Goal: Download file/media

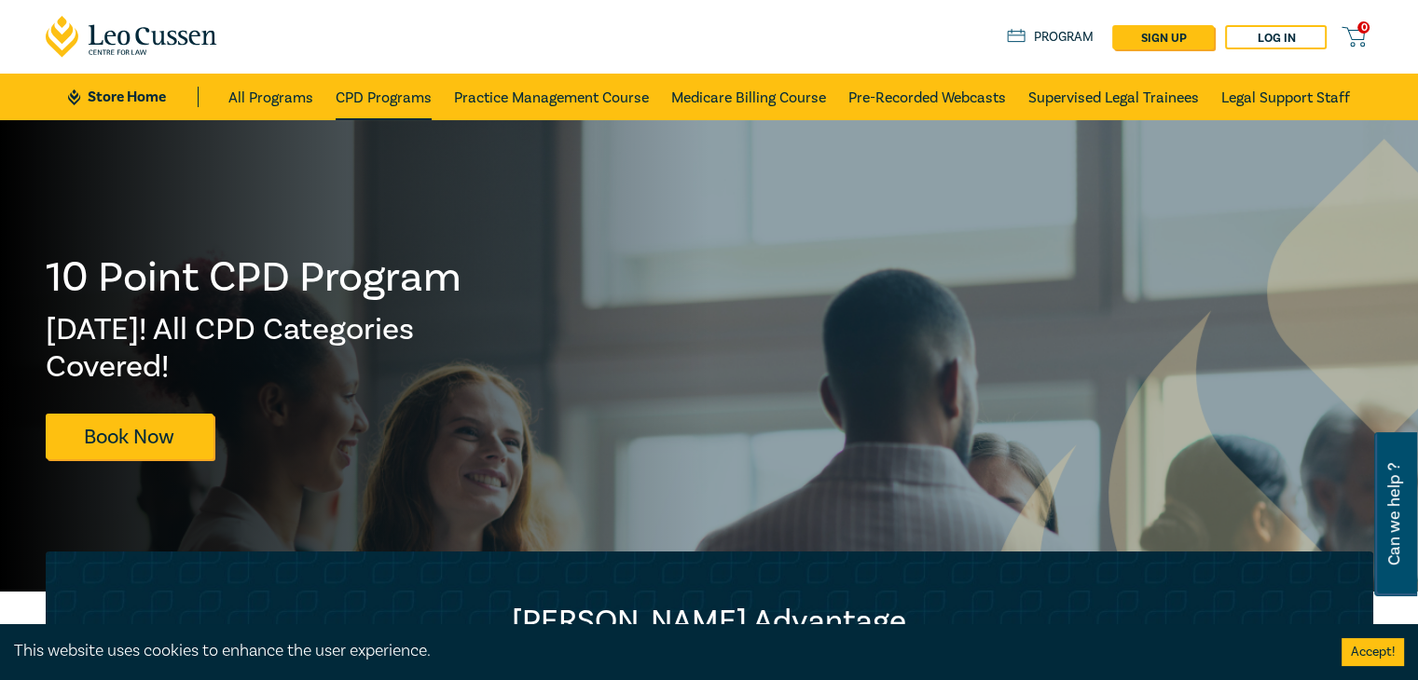
click at [384, 95] on link "CPD Programs" at bounding box center [384, 97] width 96 height 47
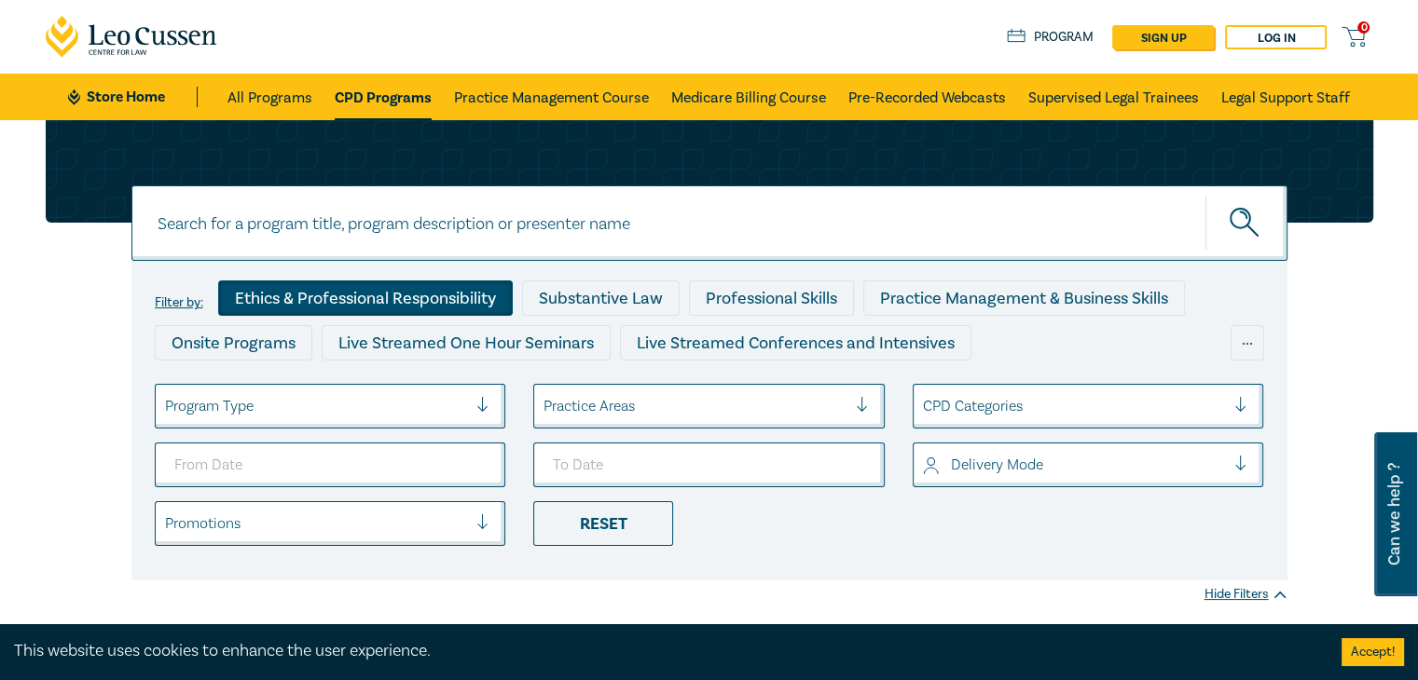
click at [370, 303] on div "Ethics & Professional Responsibility" at bounding box center [365, 298] width 295 height 35
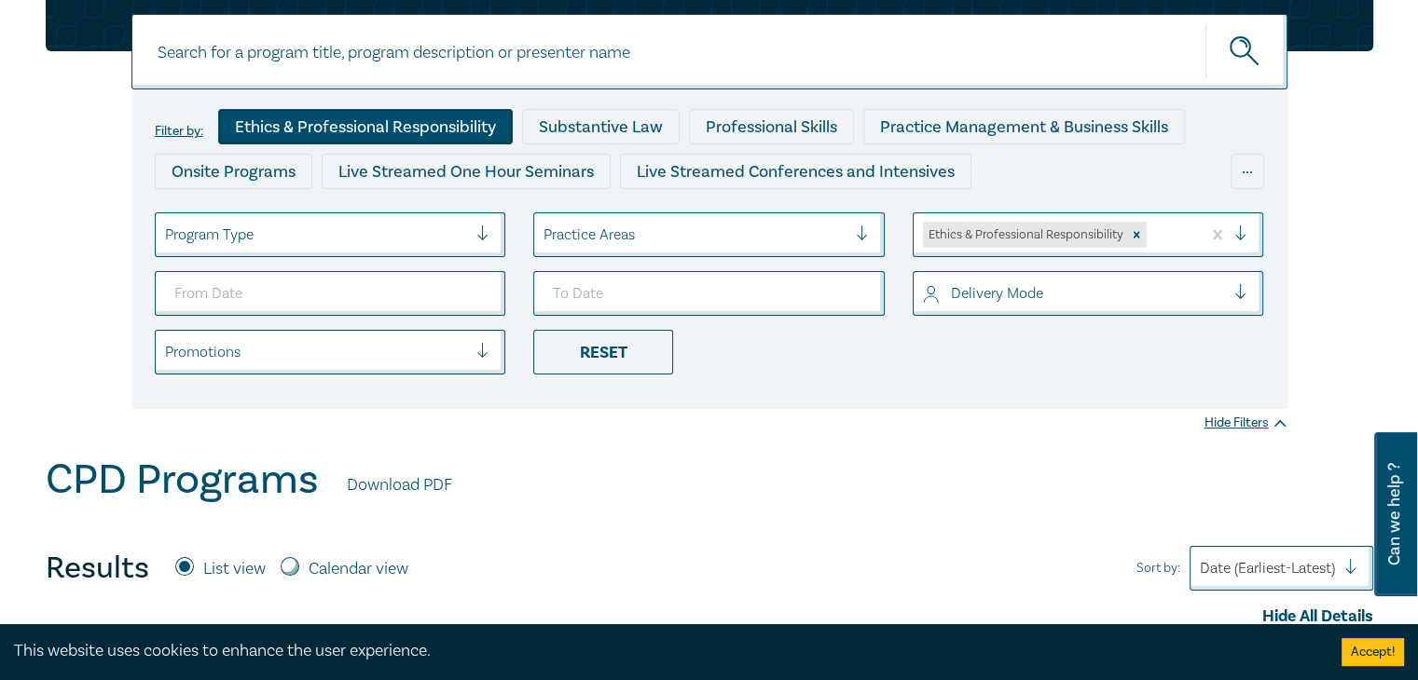
scroll to position [559, 0]
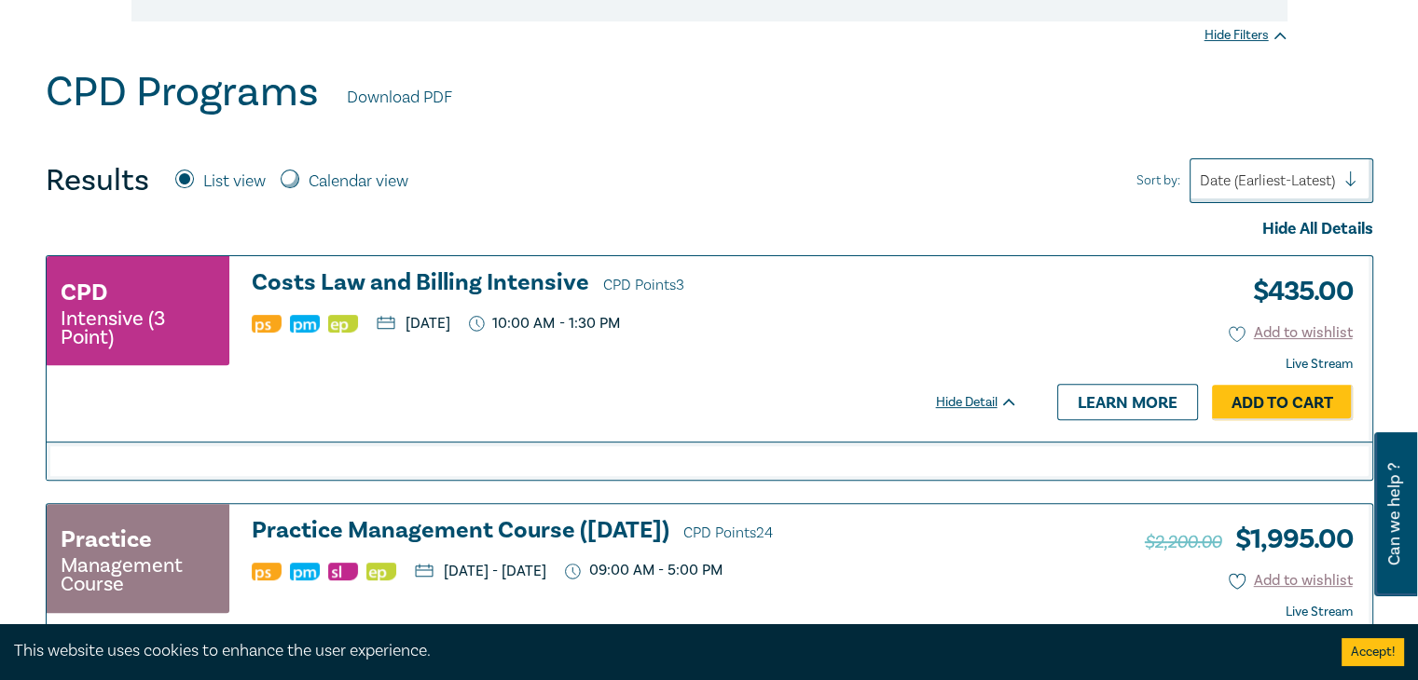
click at [397, 291] on h3 "Costs Law and Billing Intensive CPD Points 3" at bounding box center [635, 284] width 766 height 28
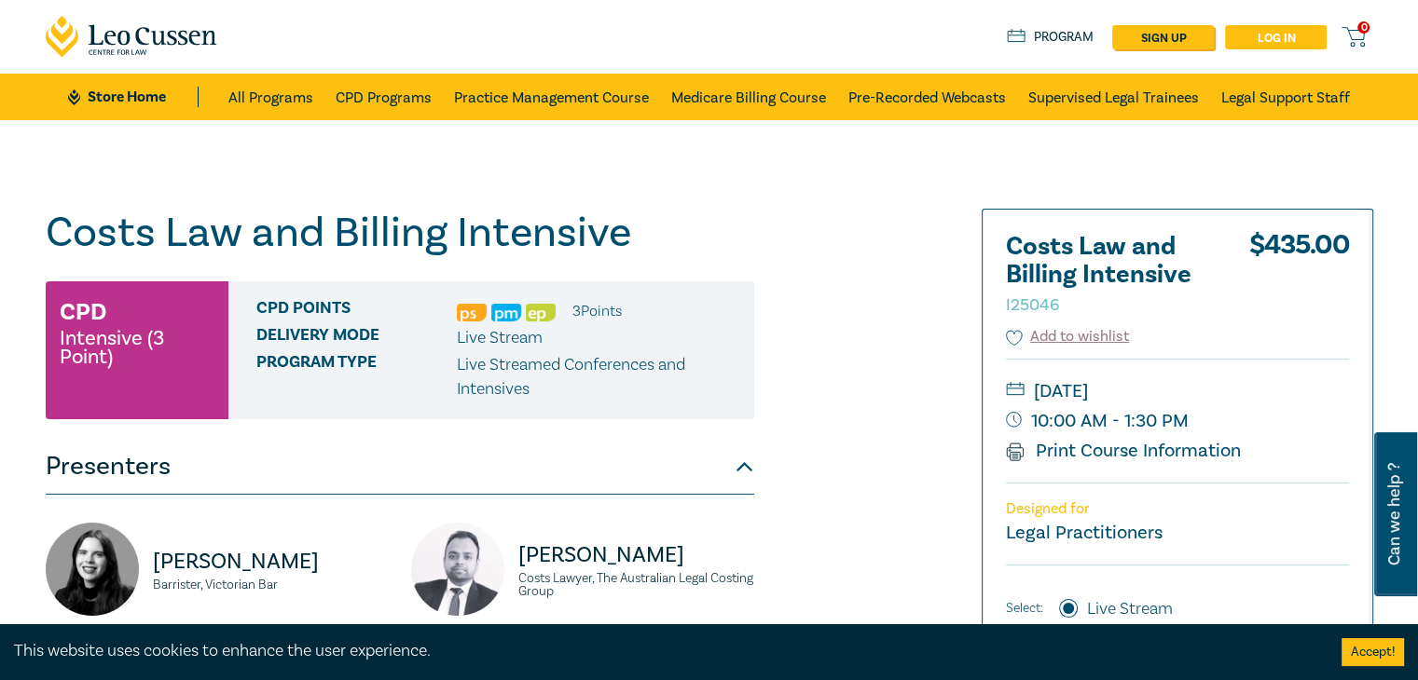
click at [1279, 34] on link "Log in" at bounding box center [1276, 37] width 102 height 24
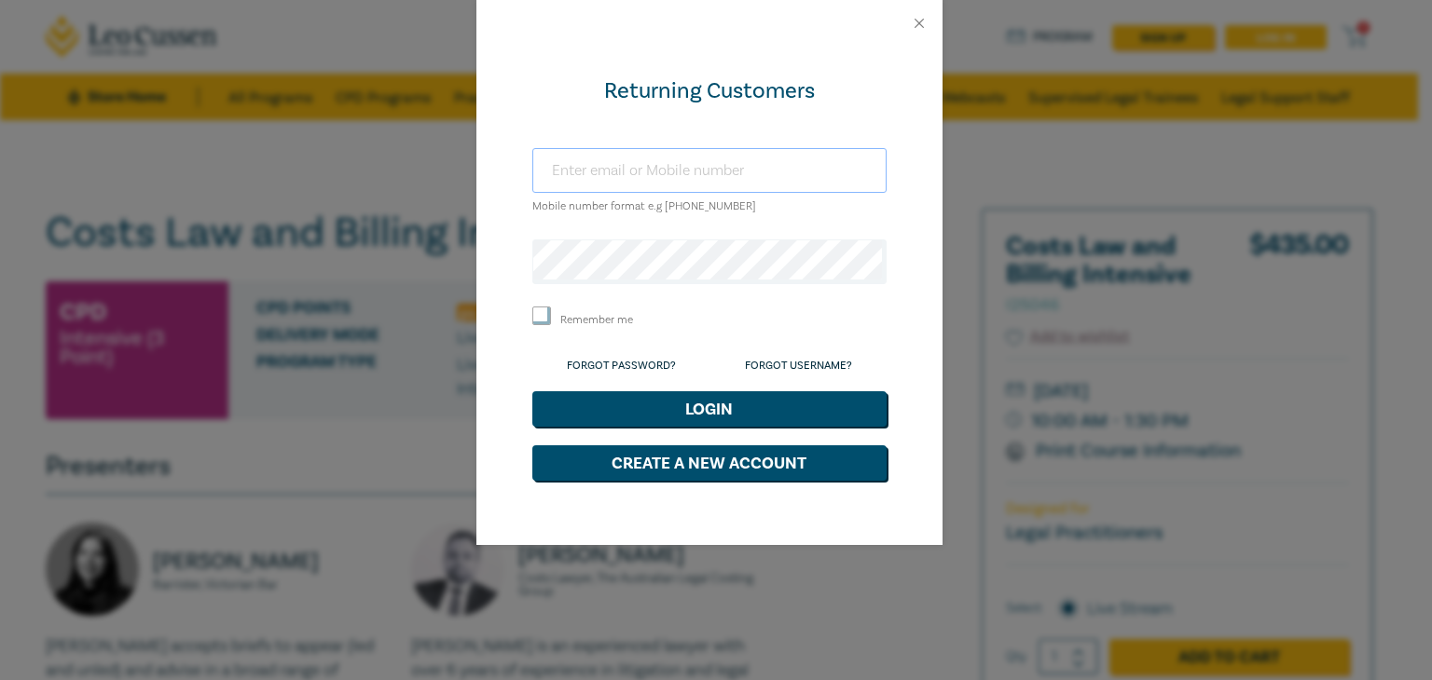
type input "[EMAIL_ADDRESS][DOMAIN_NAME]"
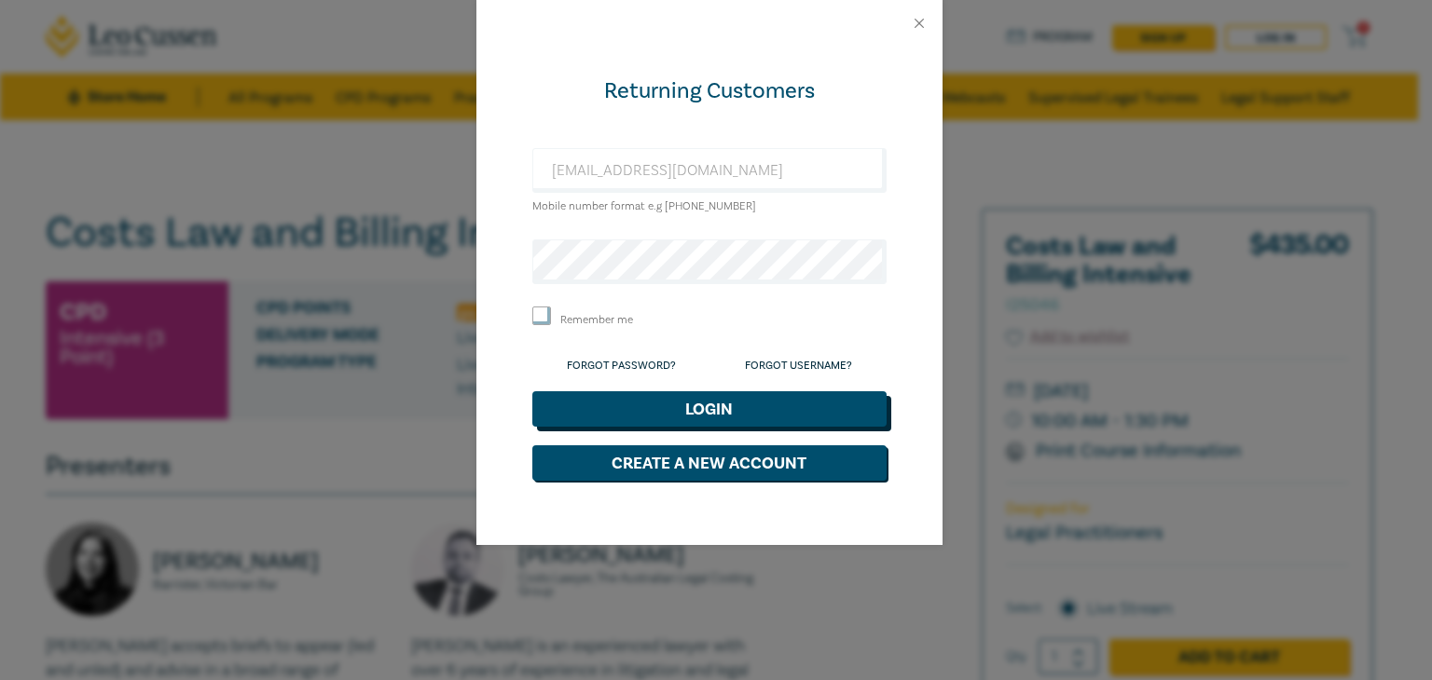
click at [738, 404] on button "Login" at bounding box center [709, 408] width 354 height 35
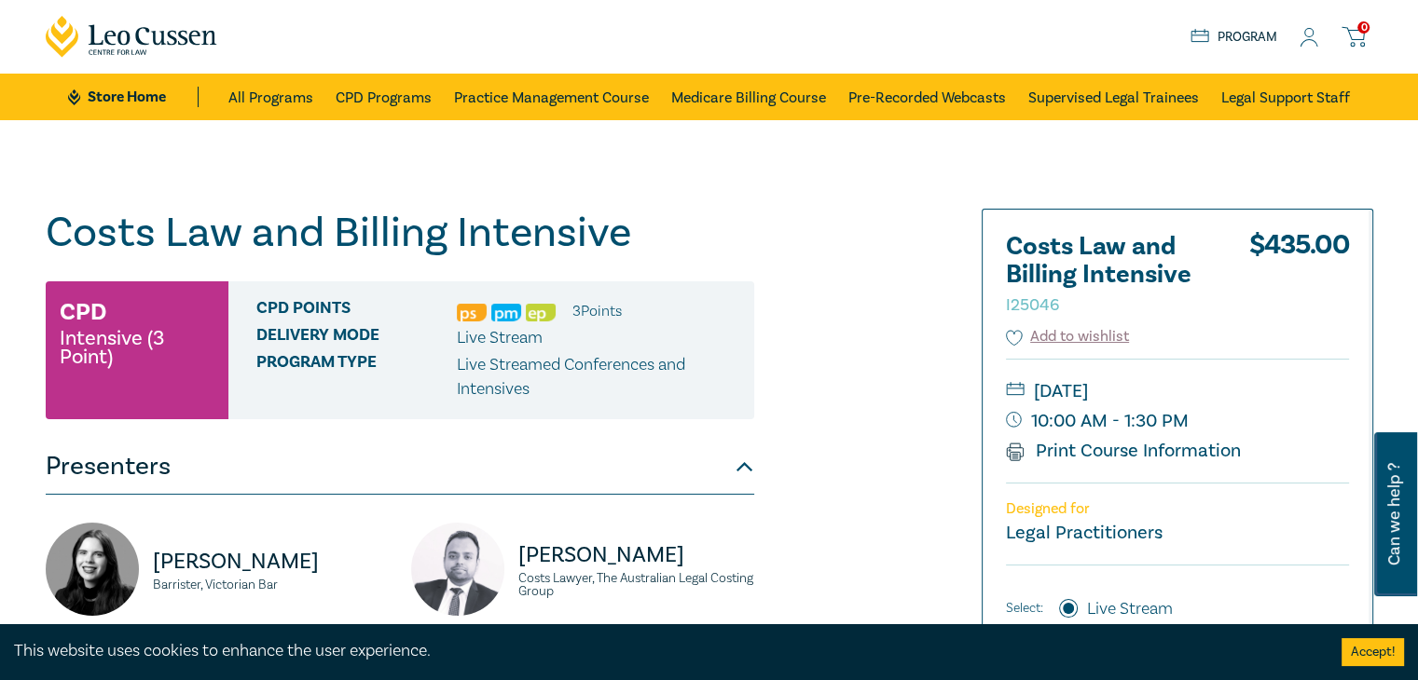
click at [1362, 35] on icon at bounding box center [1352, 36] width 23 height 23
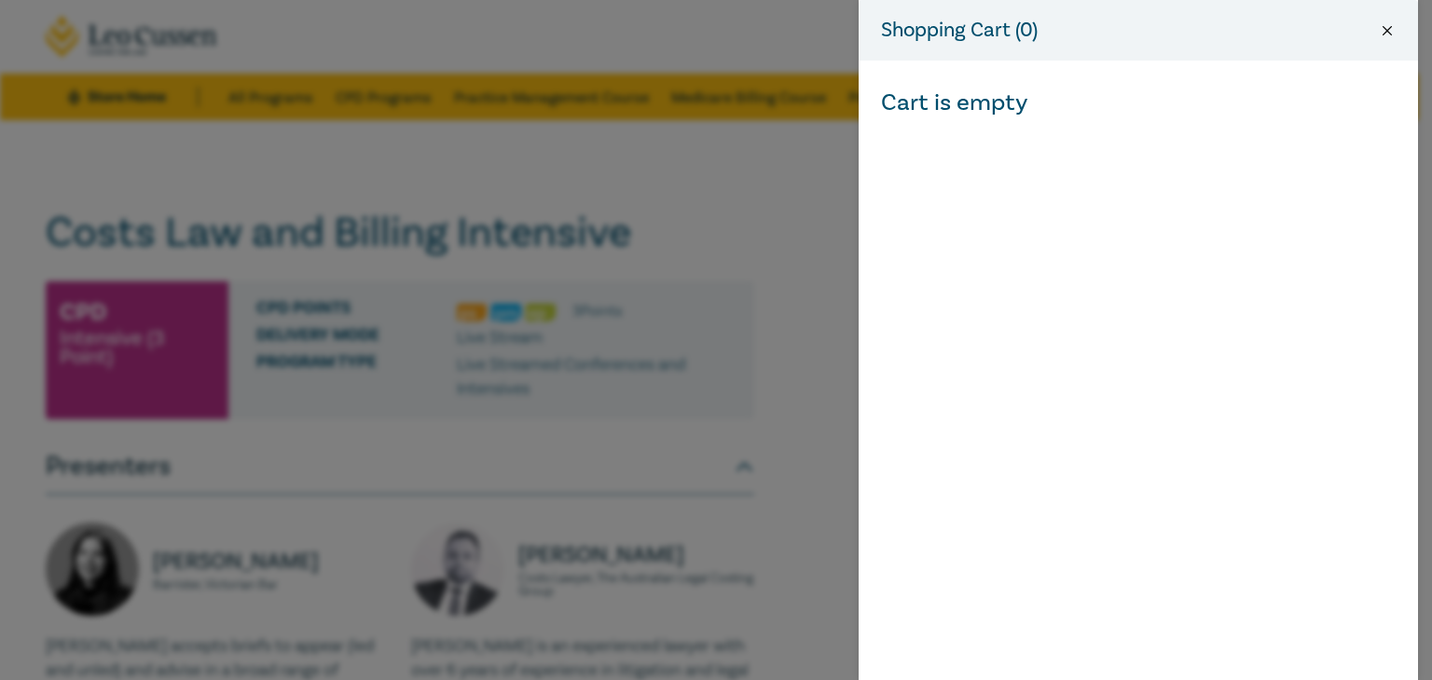
click at [1394, 31] on button "Close" at bounding box center [1387, 30] width 17 height 17
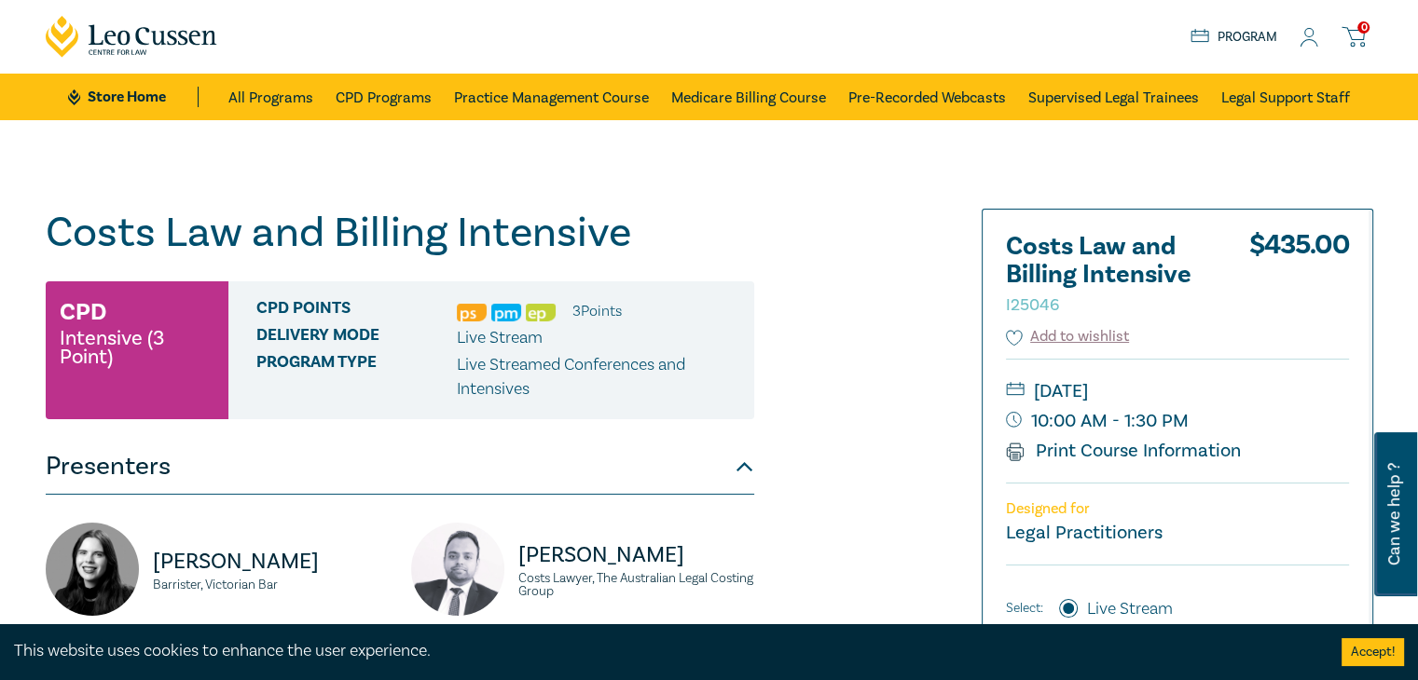
click at [1253, 41] on link "Program" at bounding box center [1233, 37] width 87 height 21
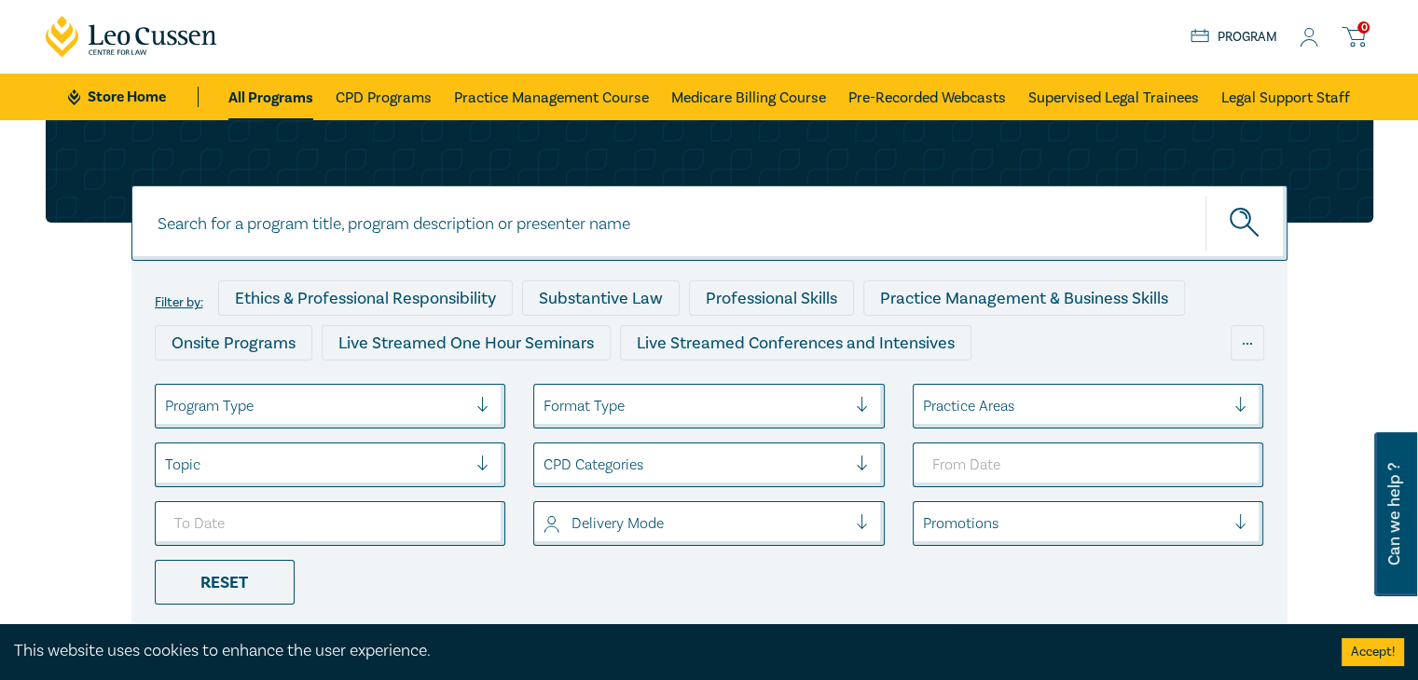
click at [1316, 34] on icon at bounding box center [1308, 38] width 19 height 20
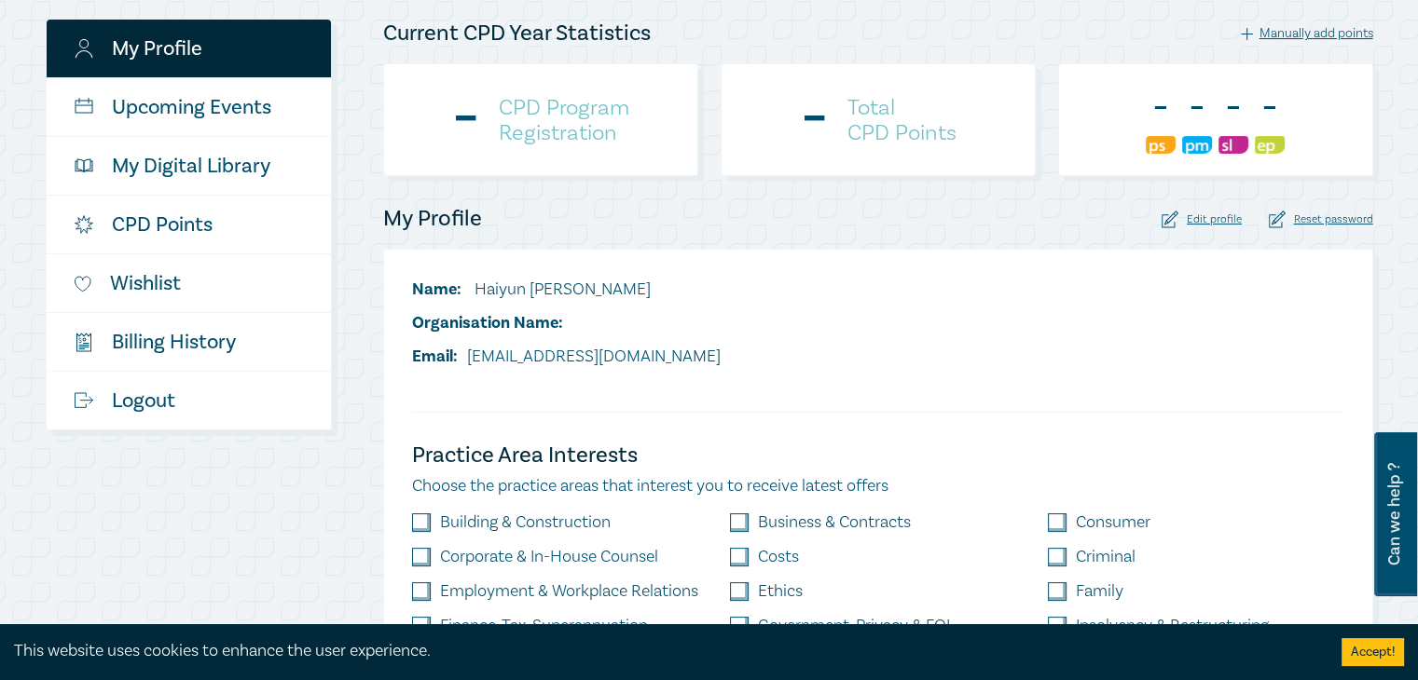
scroll to position [280, 0]
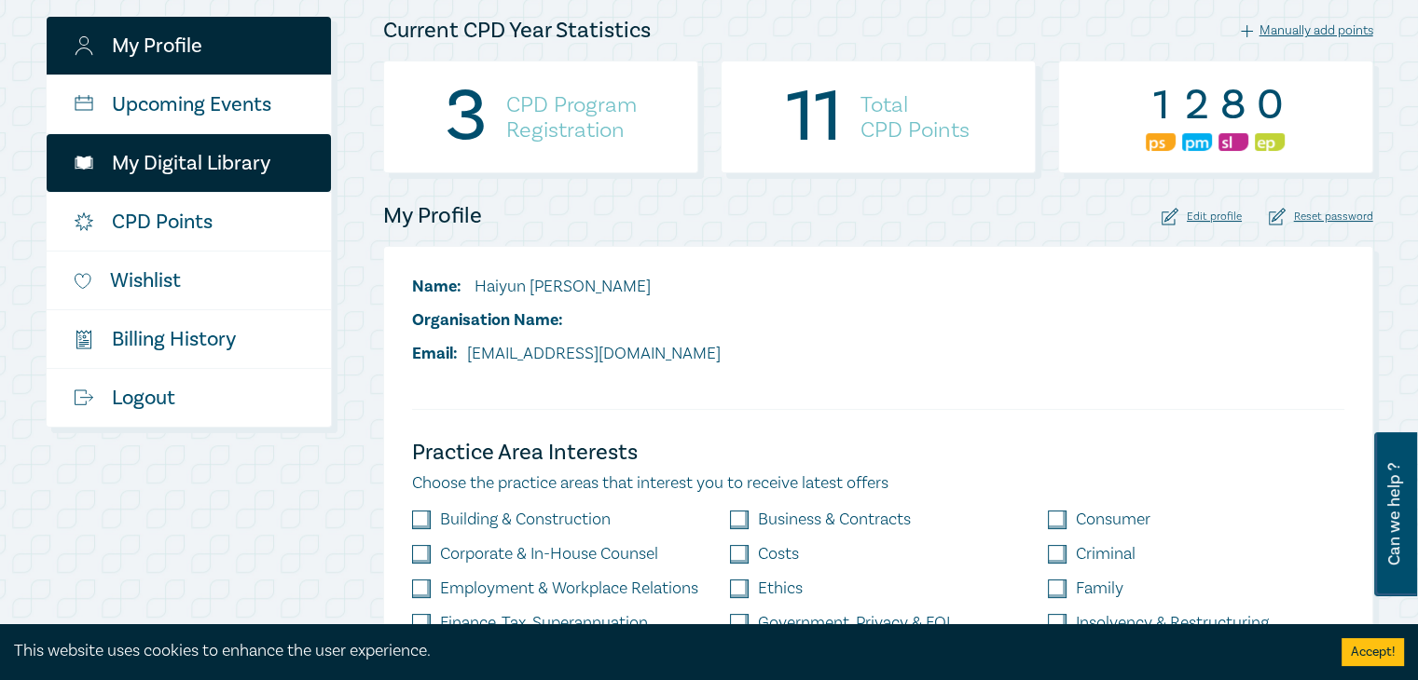
click at [210, 160] on link "My Digital Library" at bounding box center [189, 163] width 284 height 58
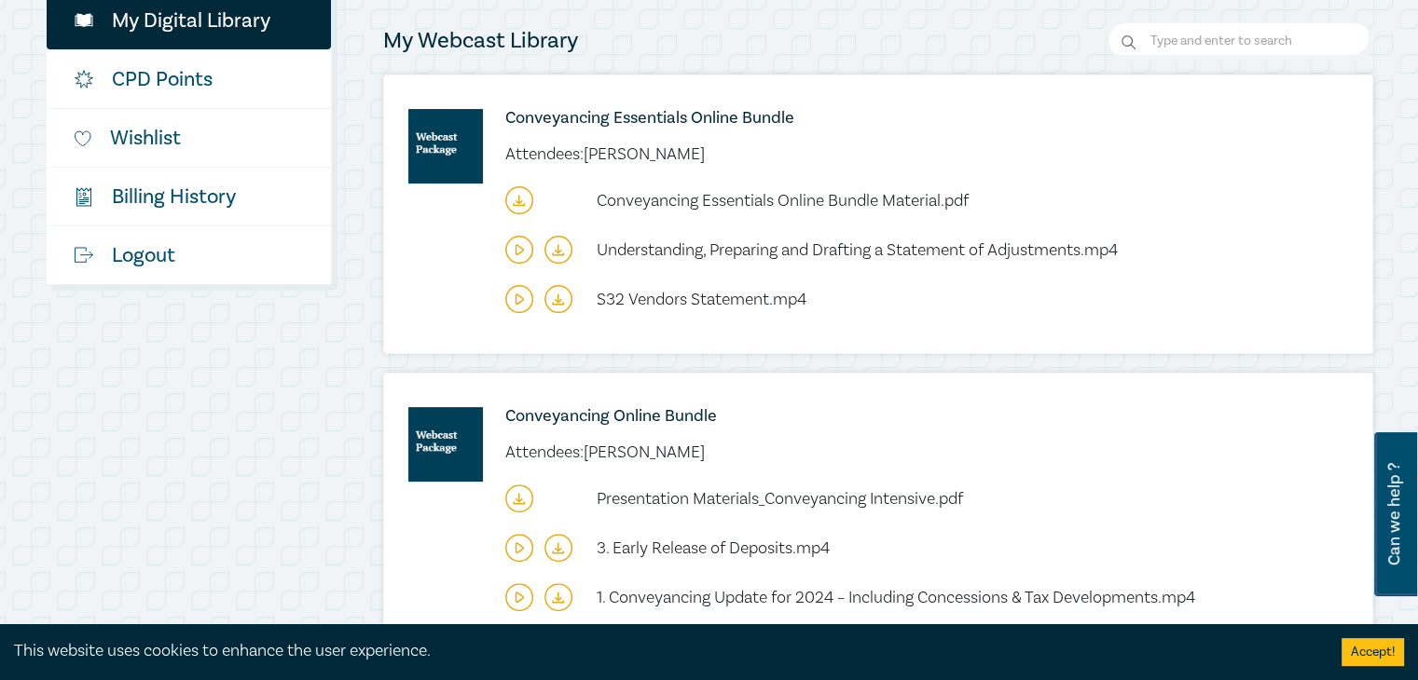
scroll to position [466, 0]
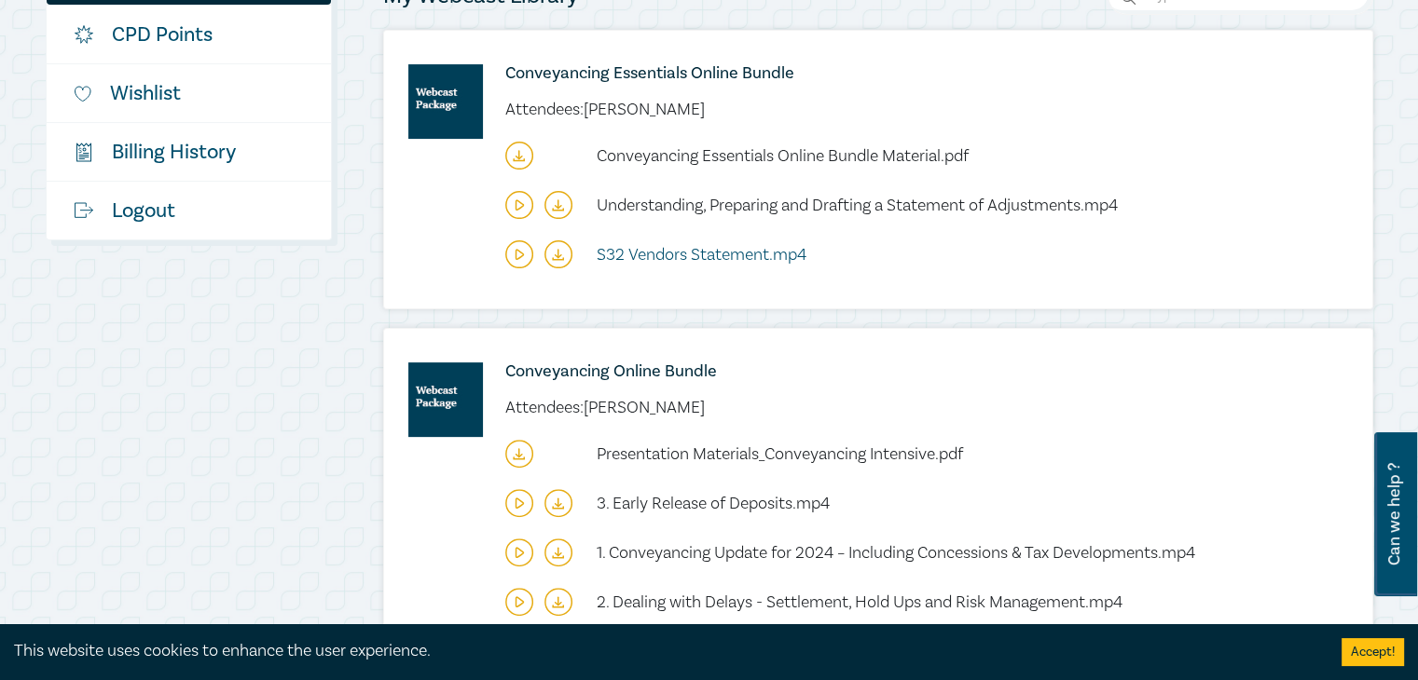
click at [702, 245] on span "S32 Vendors Statement.mp4" at bounding box center [702, 254] width 210 height 21
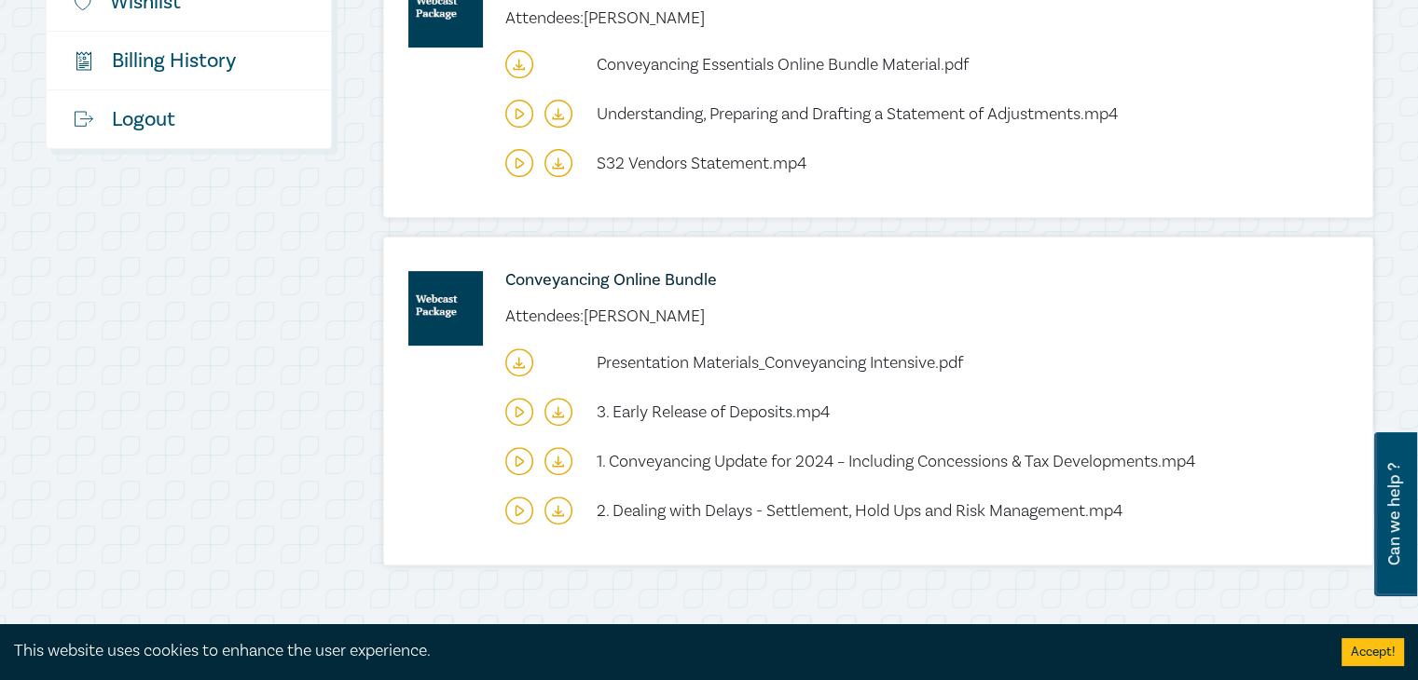
scroll to position [559, 0]
